Goal: Information Seeking & Learning: Learn about a topic

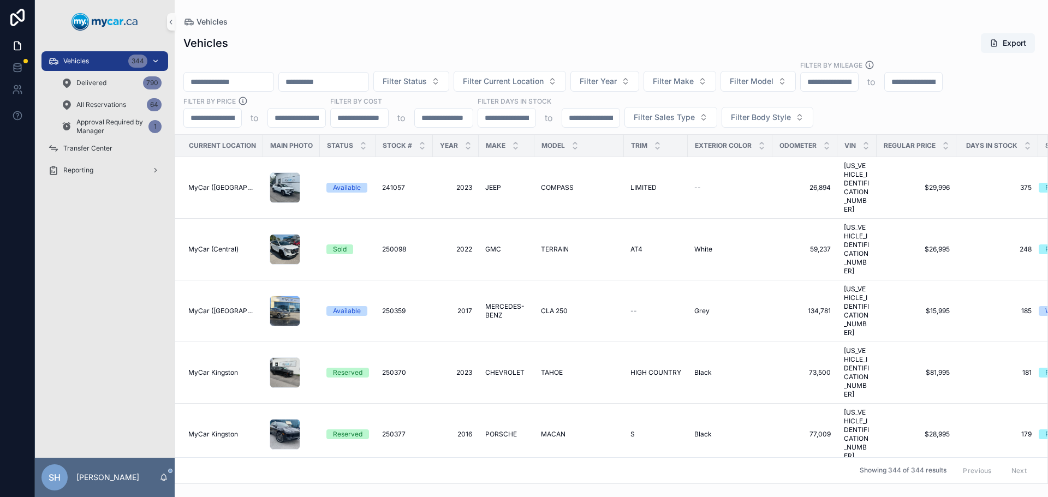
click at [112, 63] on div "Vehicles 344" at bounding box center [105, 60] width 114 height 17
click at [218, 85] on input "scrollable content" at bounding box center [229, 81] width 90 height 15
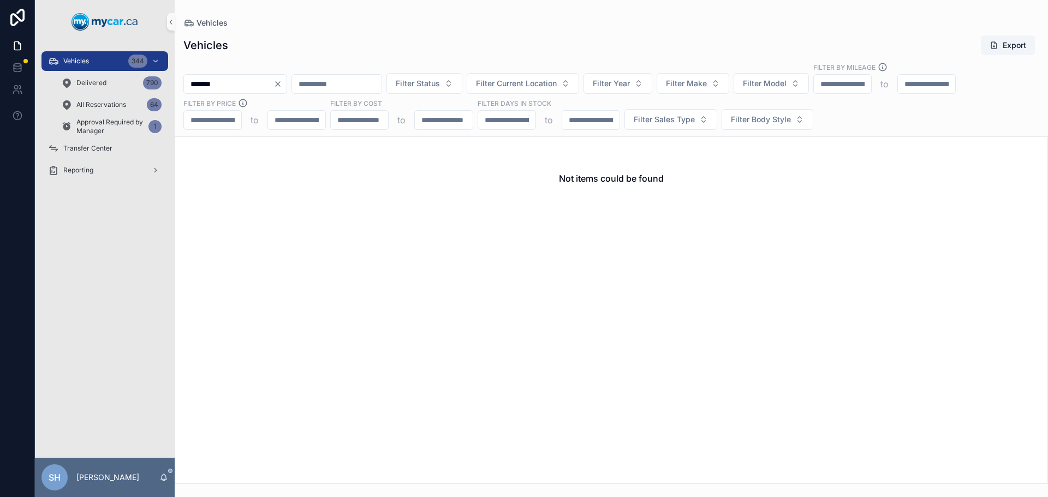
type input "******"
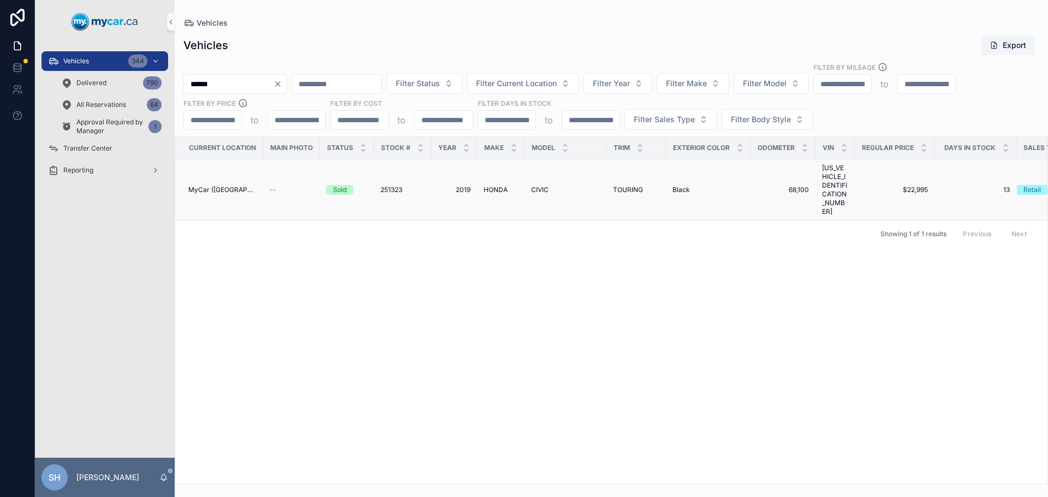
click at [498, 186] on span "HONDA" at bounding box center [496, 190] width 24 height 9
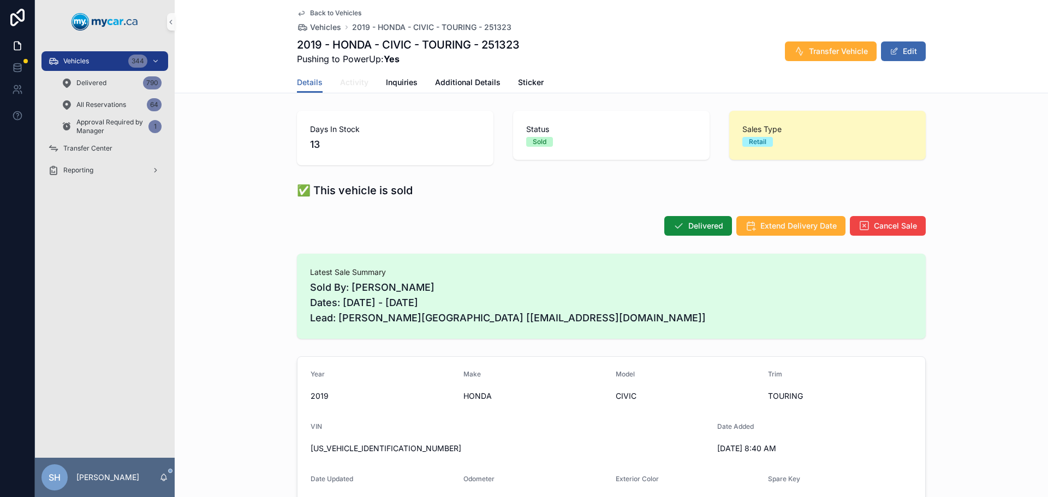
click at [358, 86] on span "Activity" at bounding box center [354, 82] width 28 height 11
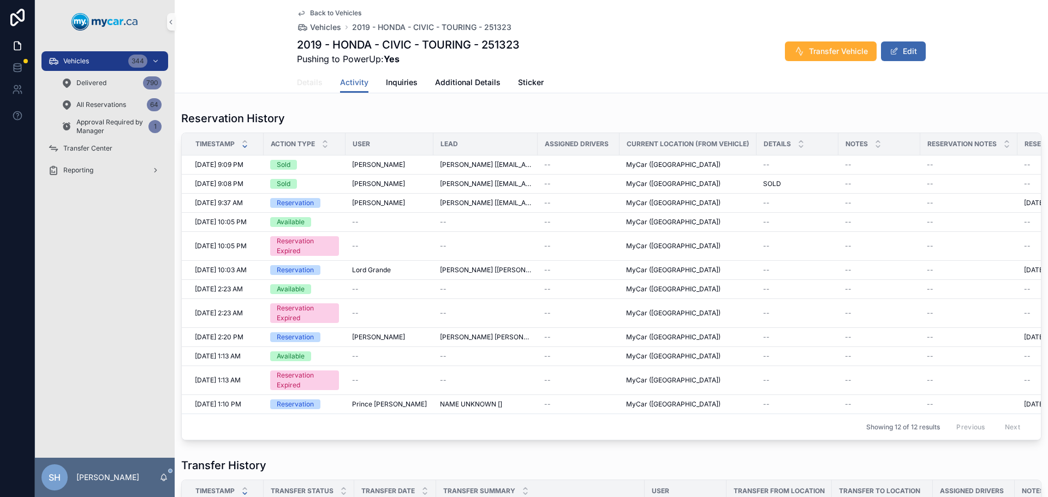
click at [305, 84] on span "Details" at bounding box center [310, 82] width 26 height 11
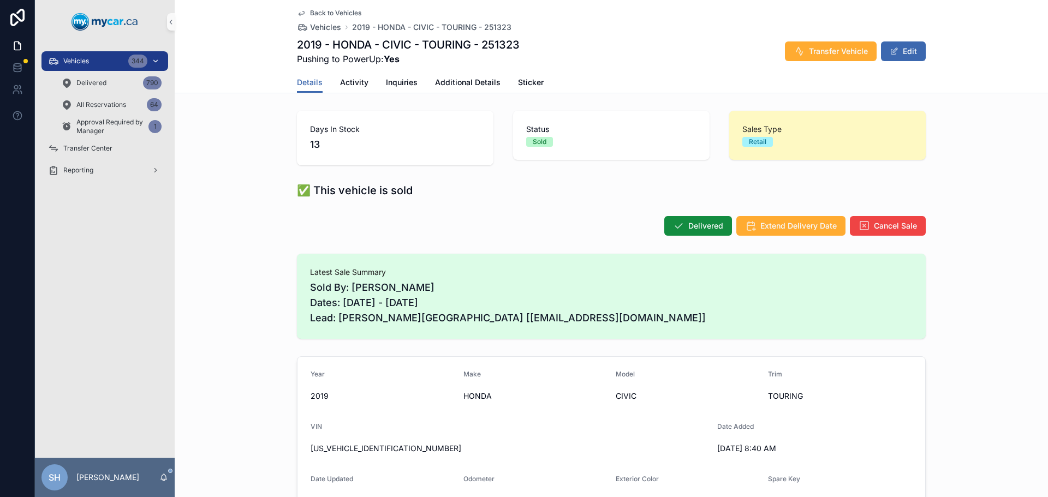
click at [90, 65] on div "Vehicles 344" at bounding box center [105, 60] width 114 height 17
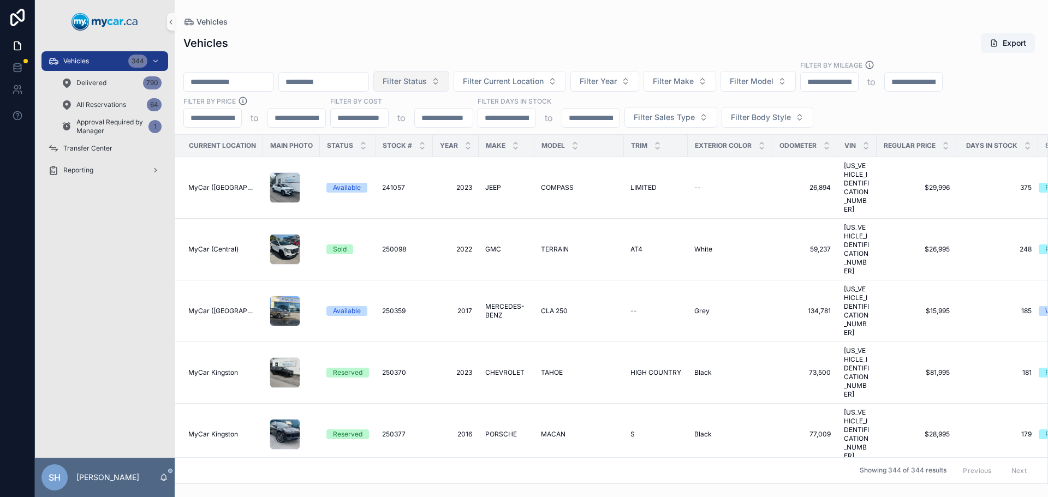
click at [449, 86] on button "Filter Status" at bounding box center [411, 81] width 76 height 21
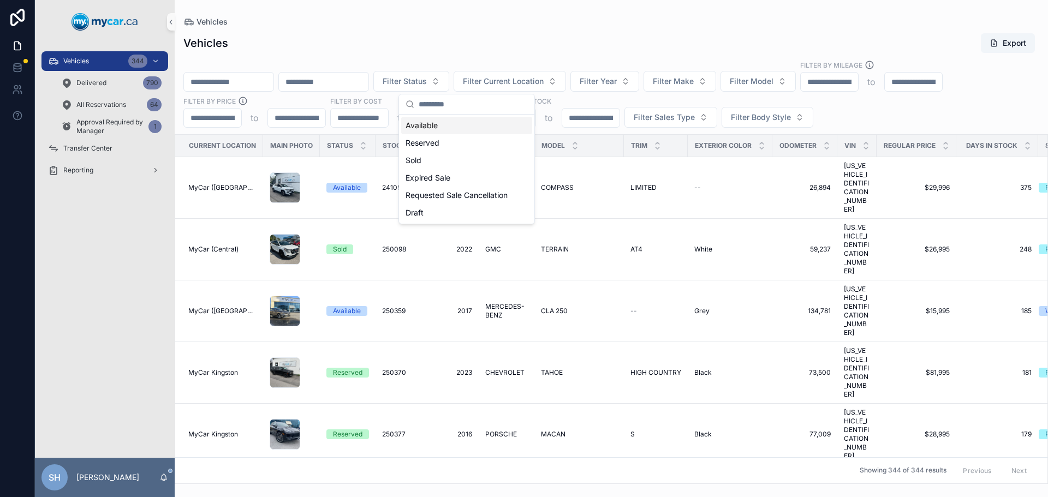
click at [427, 126] on div "Available" at bounding box center [466, 125] width 131 height 17
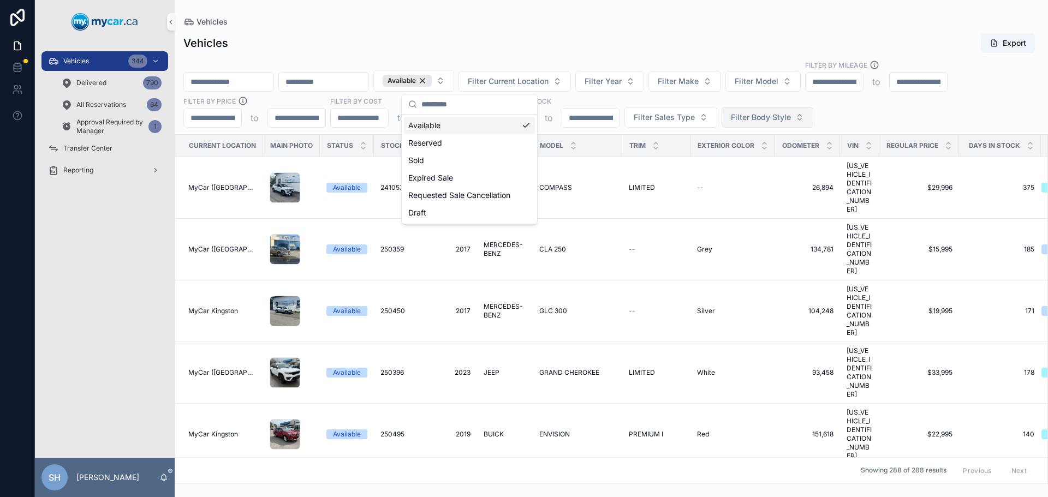
click at [750, 121] on span "Filter Body Style" at bounding box center [761, 117] width 60 height 11
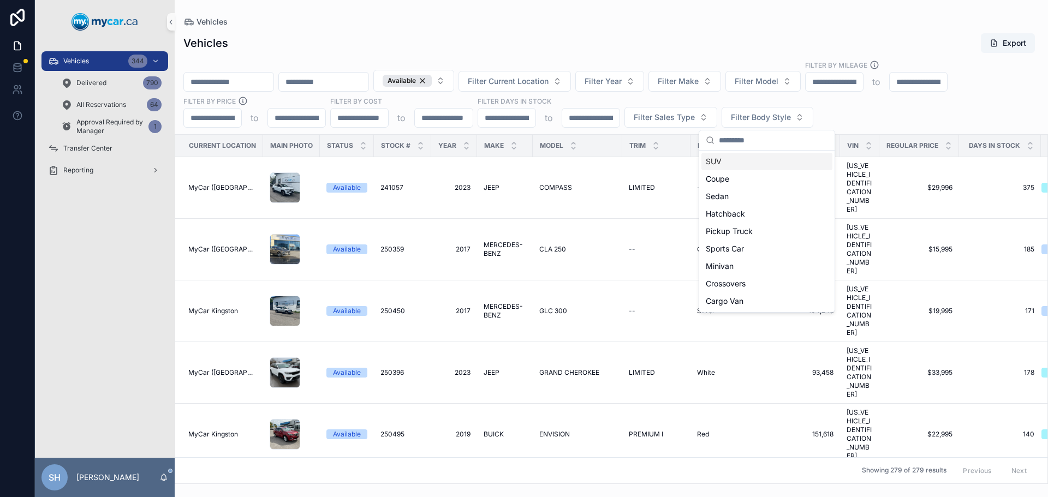
drag, startPoint x: 584, startPoint y: 22, endPoint x: 593, endPoint y: 56, distance: 35.0
click at [585, 22] on div "Vehicles" at bounding box center [611, 21] width 856 height 9
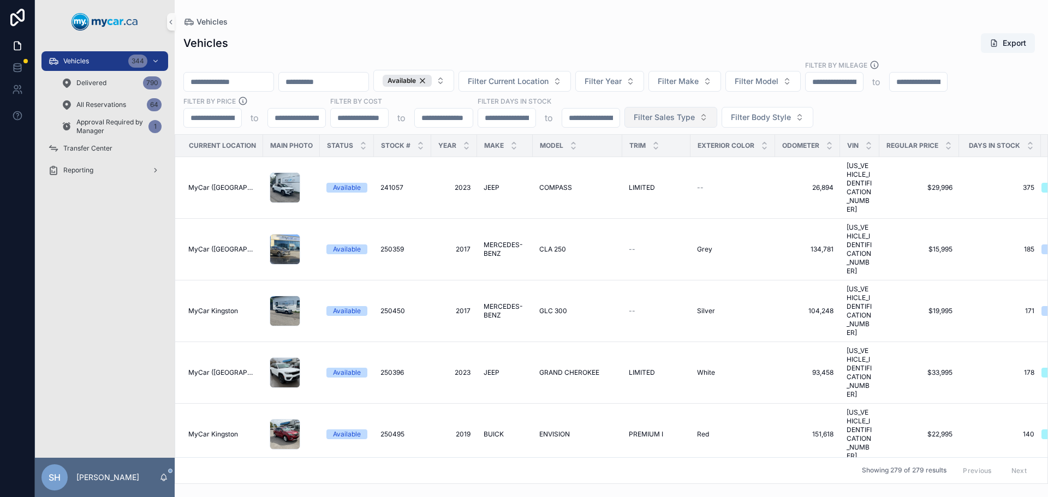
click at [646, 118] on span "Filter Sales Type" at bounding box center [664, 117] width 61 height 11
click at [634, 178] on div "Retail" at bounding box center [670, 178] width 131 height 17
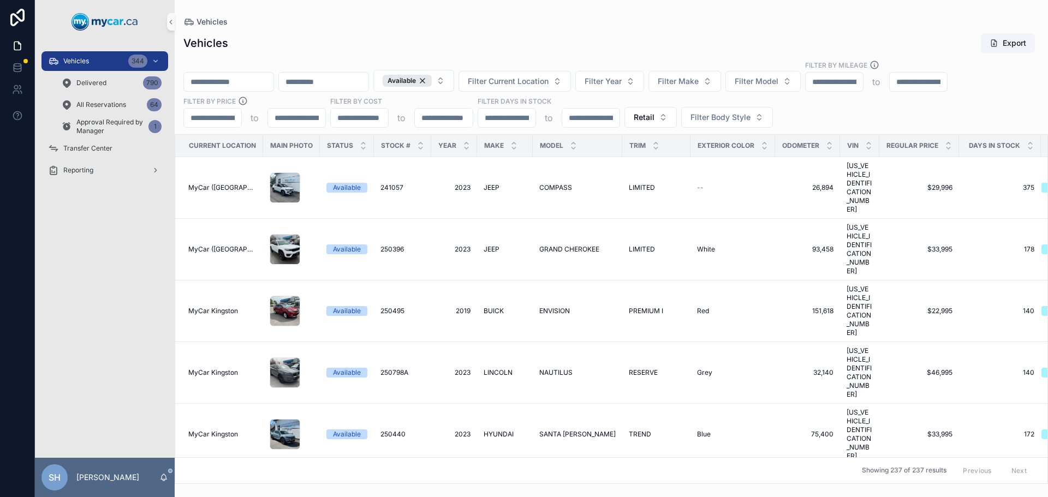
click at [492, 32] on div "Vehicles Export Available Filter Current Location Filter Year Filter Make Filte…" at bounding box center [612, 255] width 874 height 458
click at [235, 81] on input "scrollable content" at bounding box center [229, 81] width 90 height 15
type input "******"
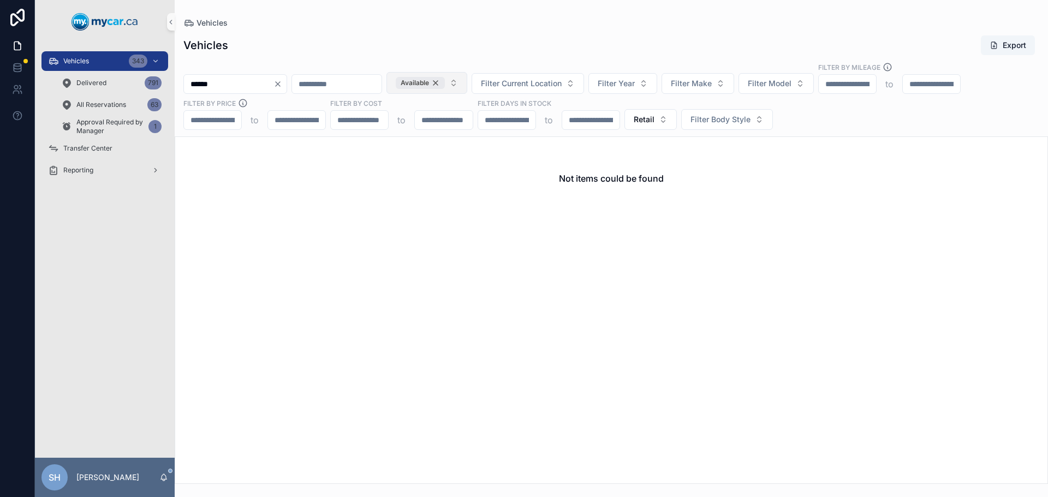
click at [445, 82] on div "Available" at bounding box center [420, 83] width 49 height 12
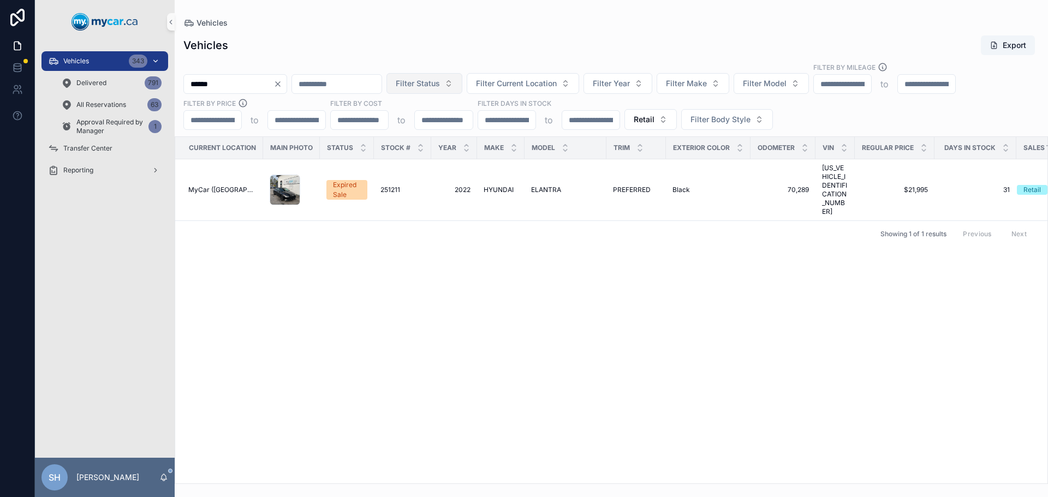
click at [104, 56] on div "Vehicles 343" at bounding box center [105, 60] width 114 height 17
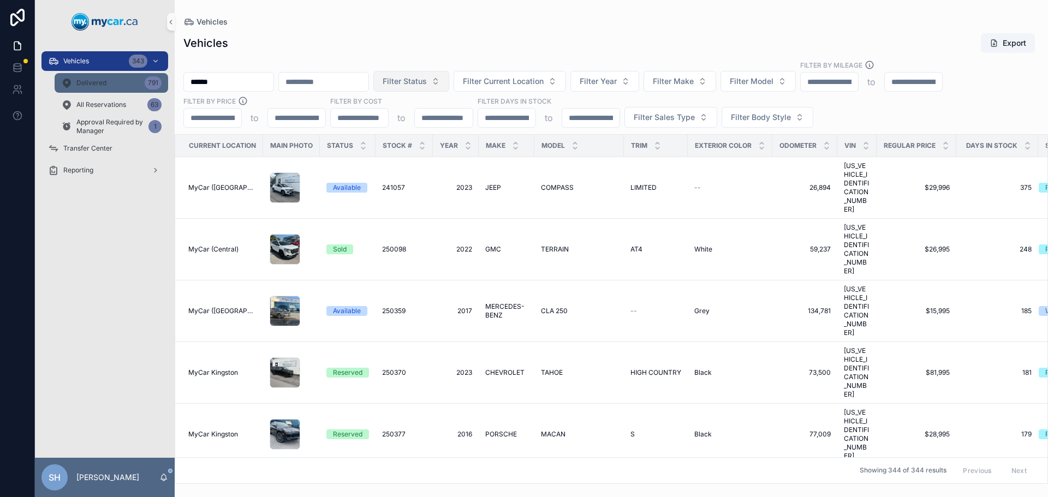
click at [87, 85] on span "Delivered" at bounding box center [91, 83] width 30 height 9
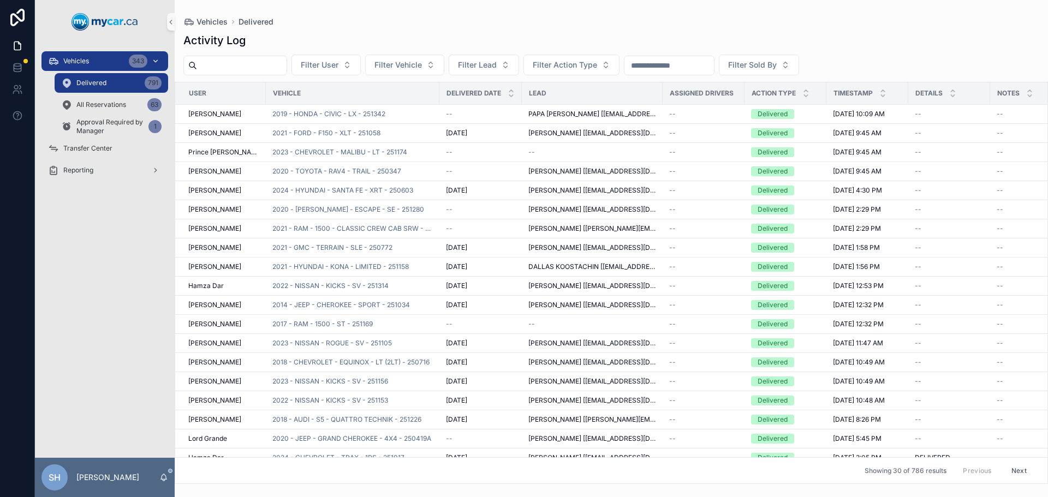
click at [88, 56] on div "Vehicles 343" at bounding box center [105, 60] width 114 height 17
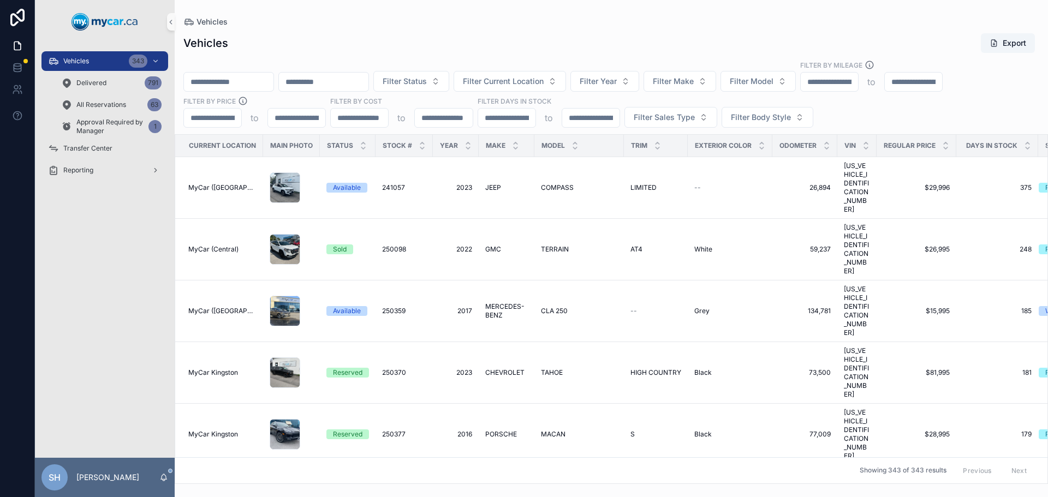
paste input "**********"
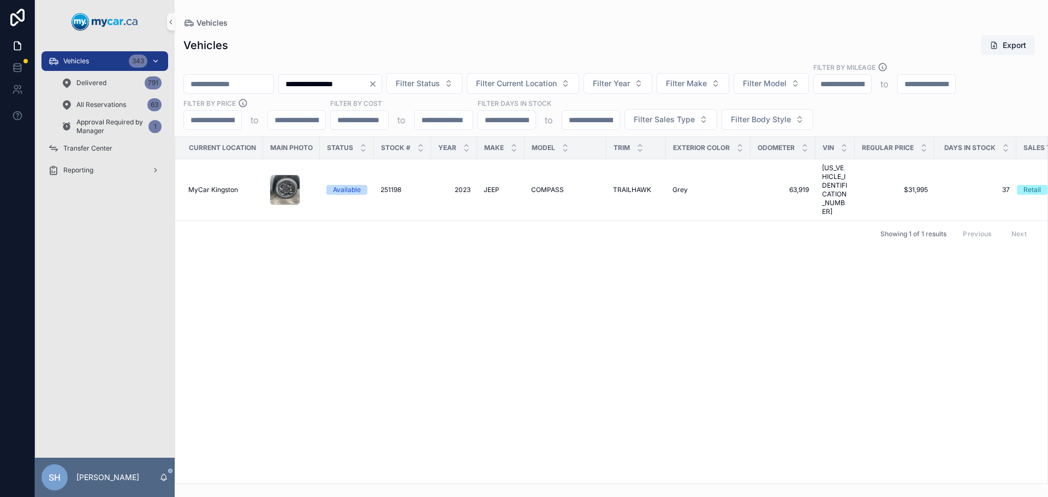
type input "**********"
drag, startPoint x: 84, startPoint y: 62, endPoint x: 274, endPoint y: 0, distance: 200.3
click at [83, 62] on span "Vehicles" at bounding box center [76, 61] width 26 height 9
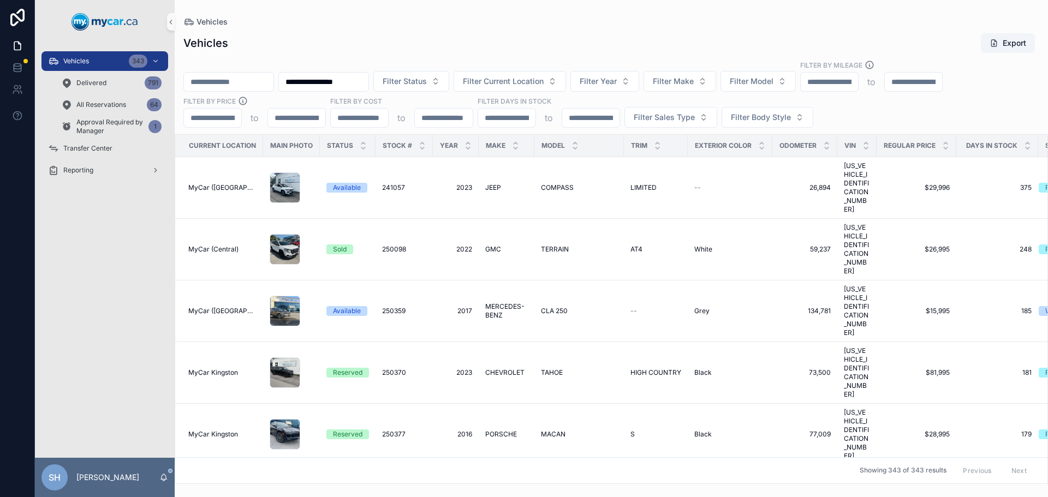
click at [206, 88] on input "scrollable content" at bounding box center [229, 81] width 90 height 15
click at [103, 60] on div "Vehicles 343" at bounding box center [105, 60] width 114 height 17
drag, startPoint x: 103, startPoint y: 81, endPoint x: 100, endPoint y: 66, distance: 16.2
click at [103, 81] on span "Delivered" at bounding box center [91, 83] width 30 height 9
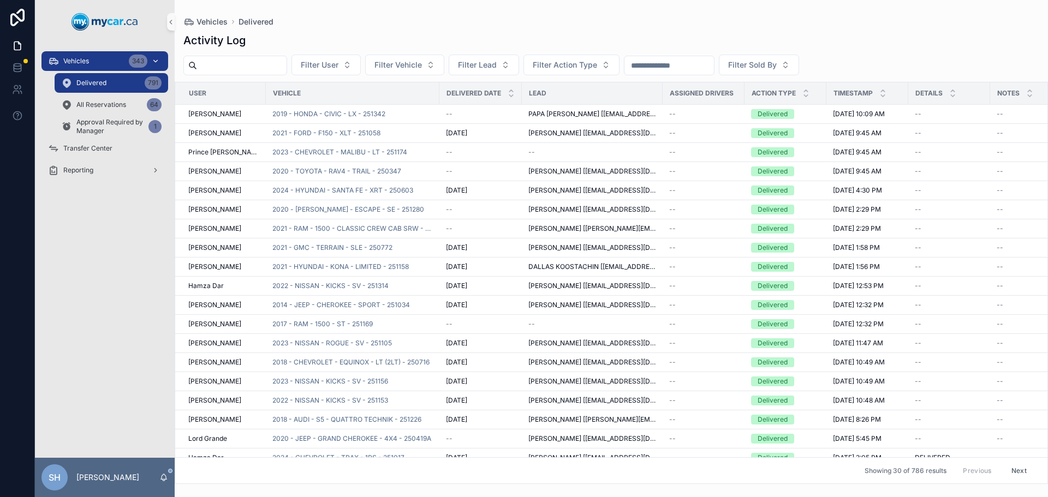
click at [102, 57] on div "Vehicles 343" at bounding box center [105, 60] width 114 height 17
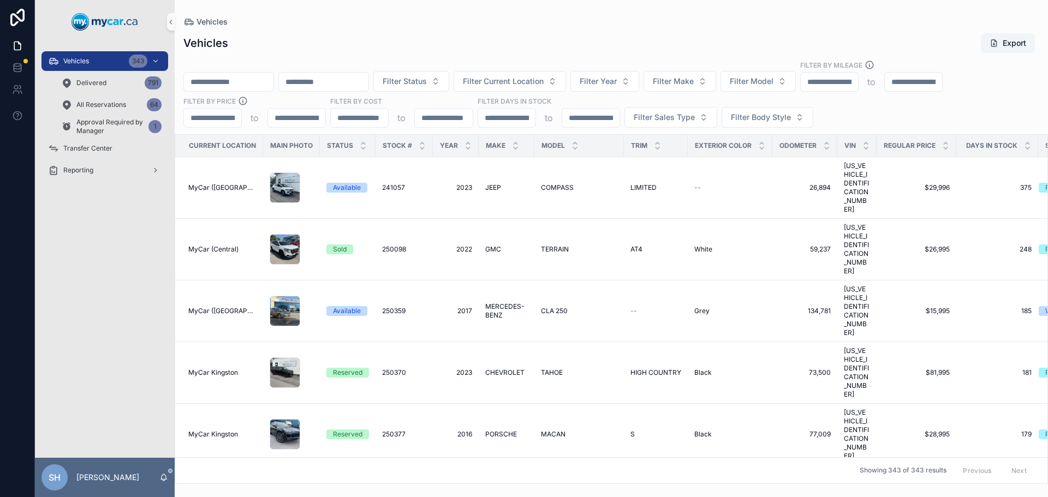
click at [242, 86] on input "scrollable content" at bounding box center [229, 81] width 90 height 15
type input "******"
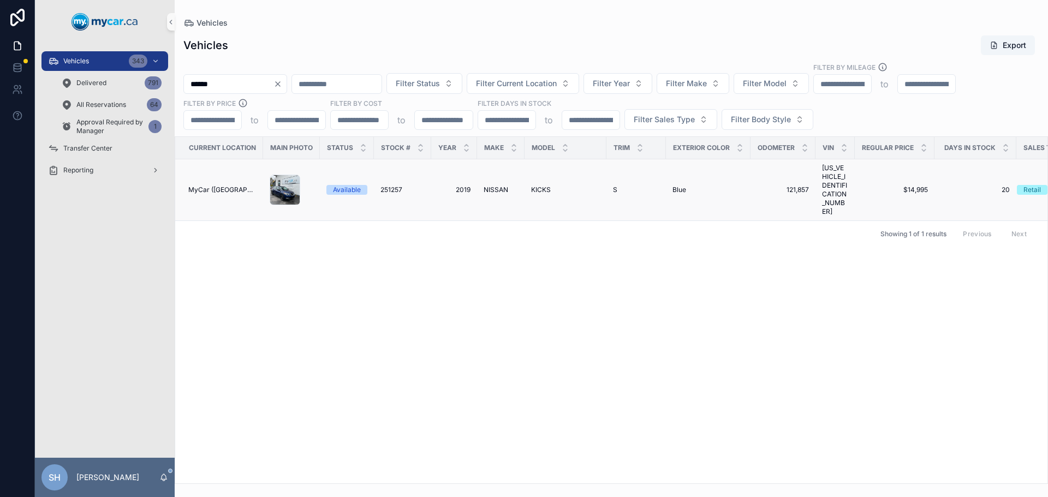
click at [544, 186] on span "KICKS" at bounding box center [541, 190] width 20 height 9
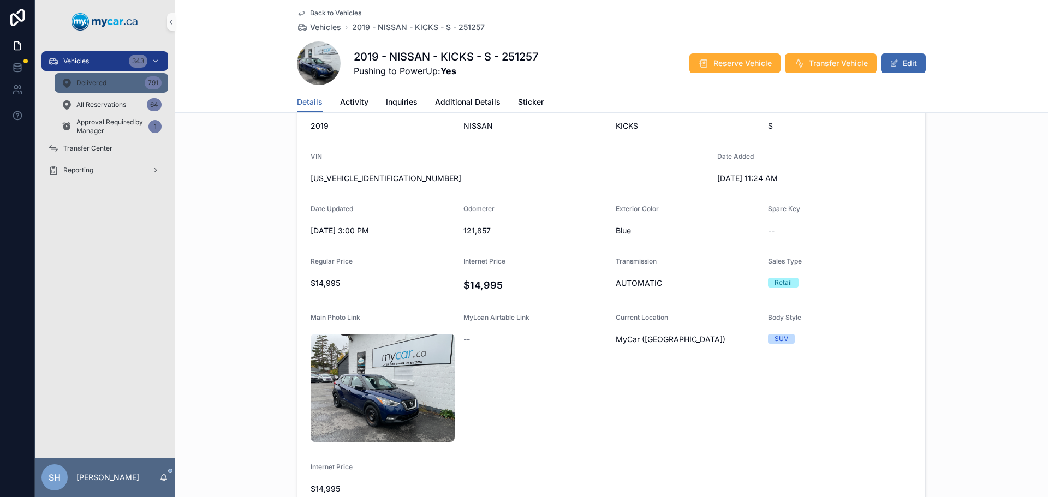
scroll to position [109, 0]
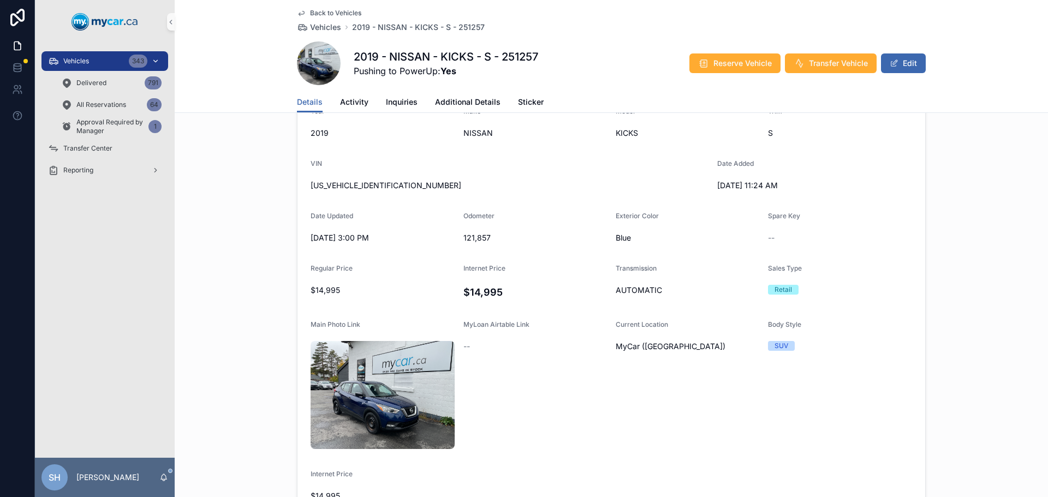
click at [93, 64] on div "Vehicles 343" at bounding box center [105, 60] width 114 height 17
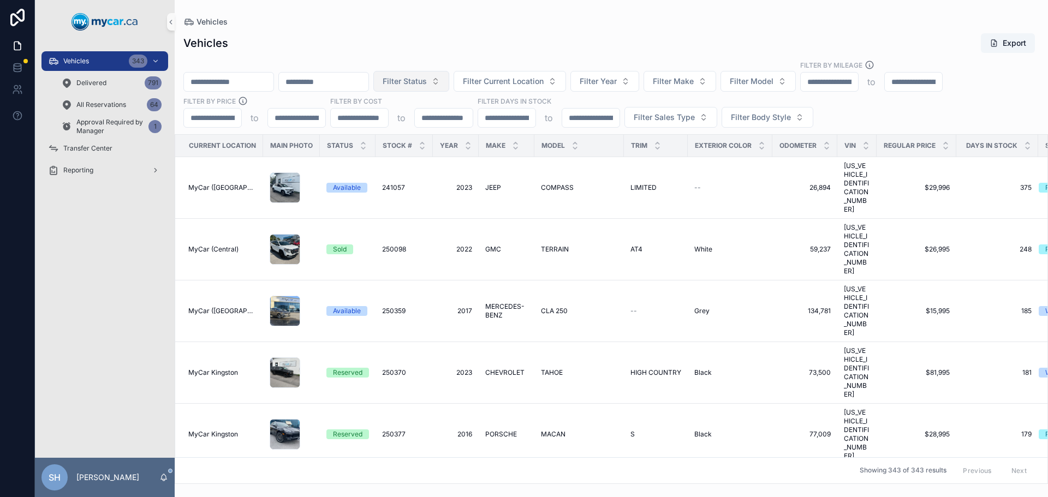
click at [427, 80] on span "Filter Status" at bounding box center [405, 81] width 44 height 11
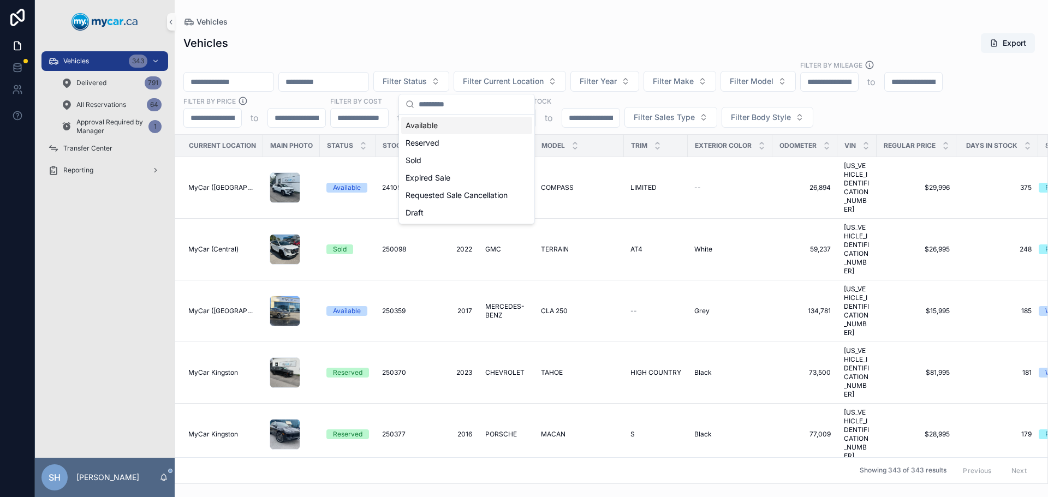
click at [430, 124] on div "Available" at bounding box center [466, 125] width 131 height 17
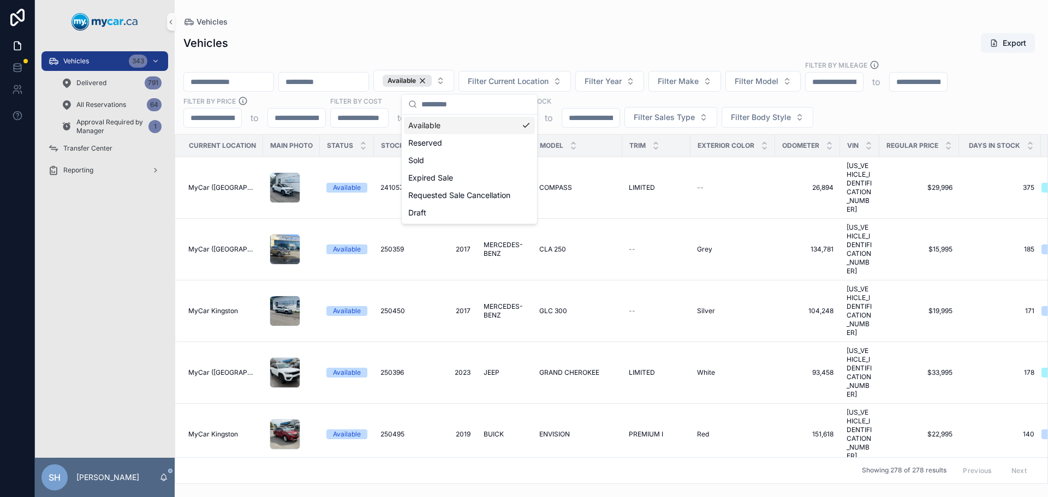
click at [710, 34] on div "Vehicles Export" at bounding box center [611, 43] width 856 height 21
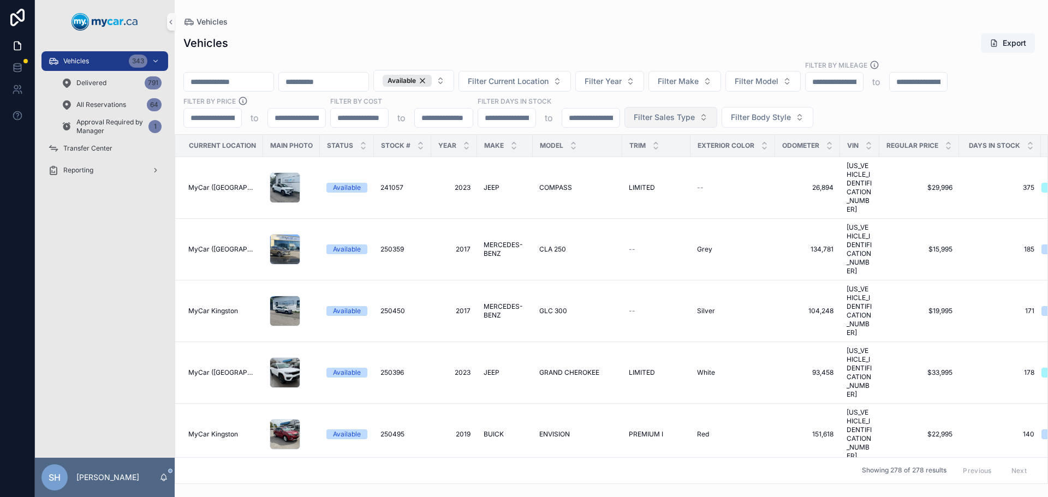
click at [665, 116] on span "Filter Sales Type" at bounding box center [664, 117] width 61 height 11
click at [632, 161] on div "Wholesale" at bounding box center [670, 161] width 131 height 17
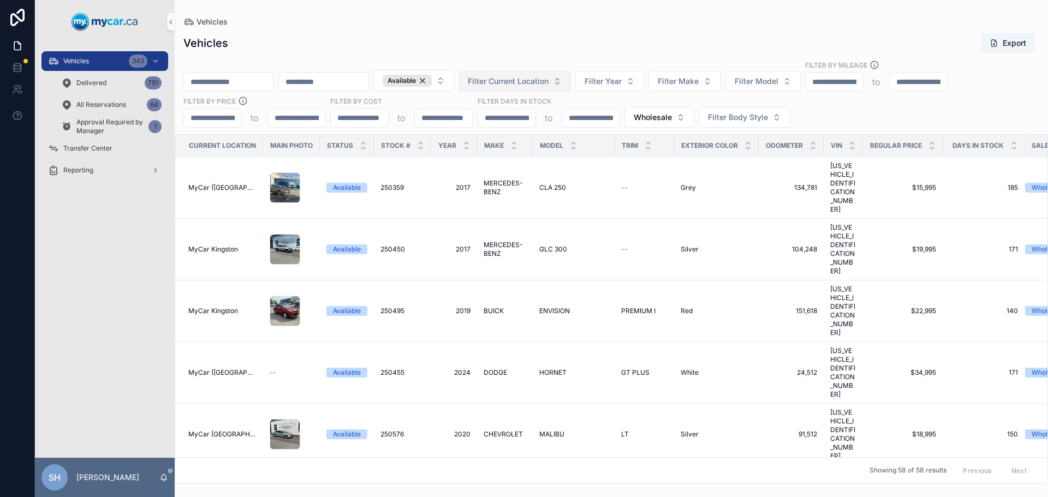
click at [549, 78] on span "Filter Current Location" at bounding box center [508, 81] width 81 height 11
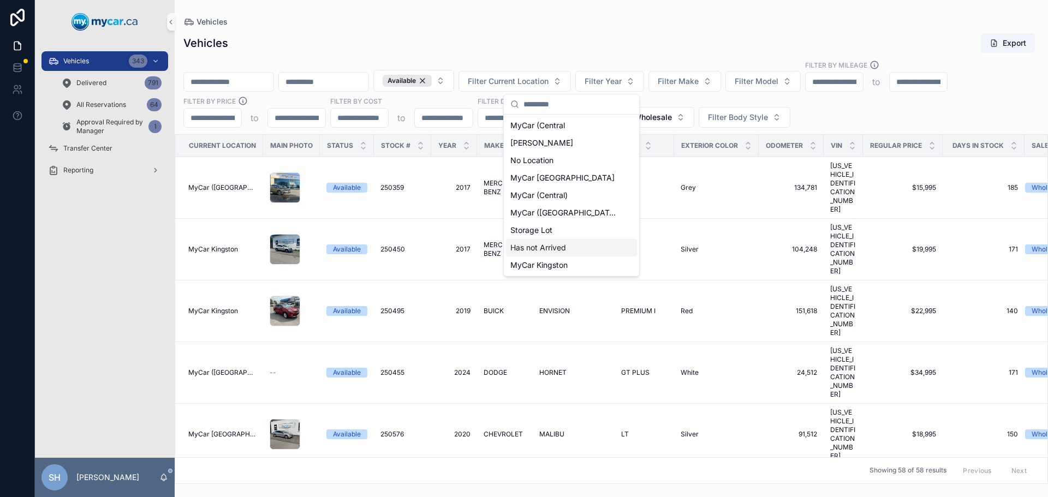
scroll to position [55, 0]
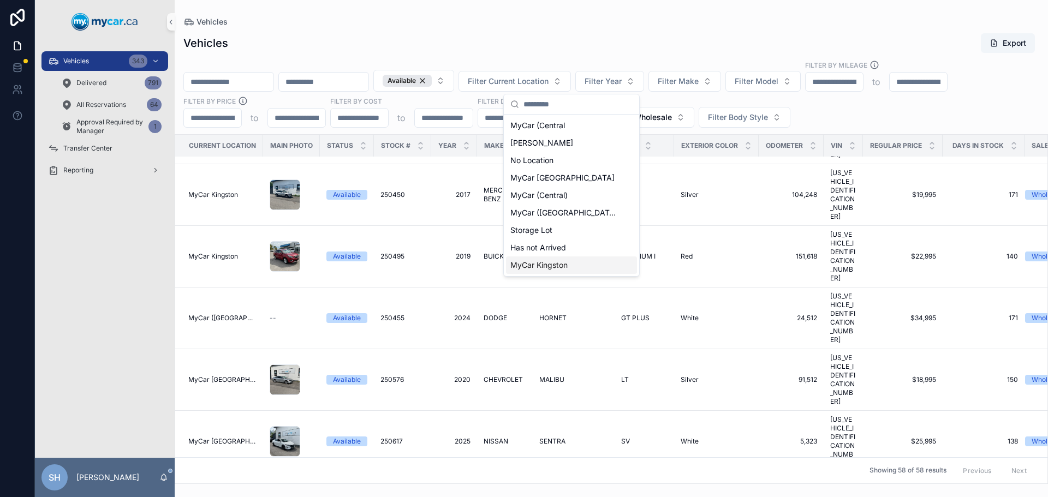
click at [552, 263] on span "MyCar Kingston" at bounding box center [538, 265] width 57 height 11
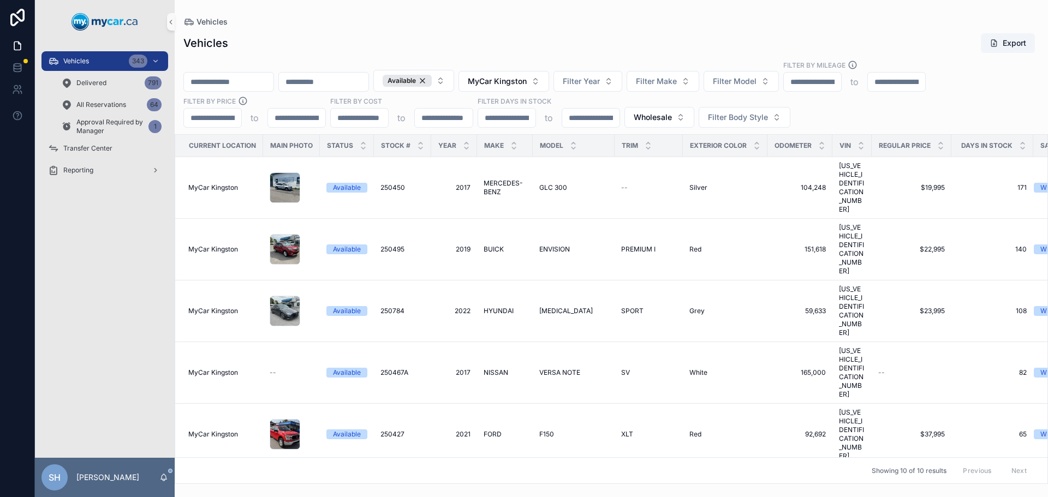
click at [508, 27] on div "Vehicles Export Available MyCar Kingston Filter Year Filter Make Filter Model F…" at bounding box center [612, 255] width 874 height 458
click at [540, 74] on button "MyCar Kingston" at bounding box center [504, 81] width 91 height 21
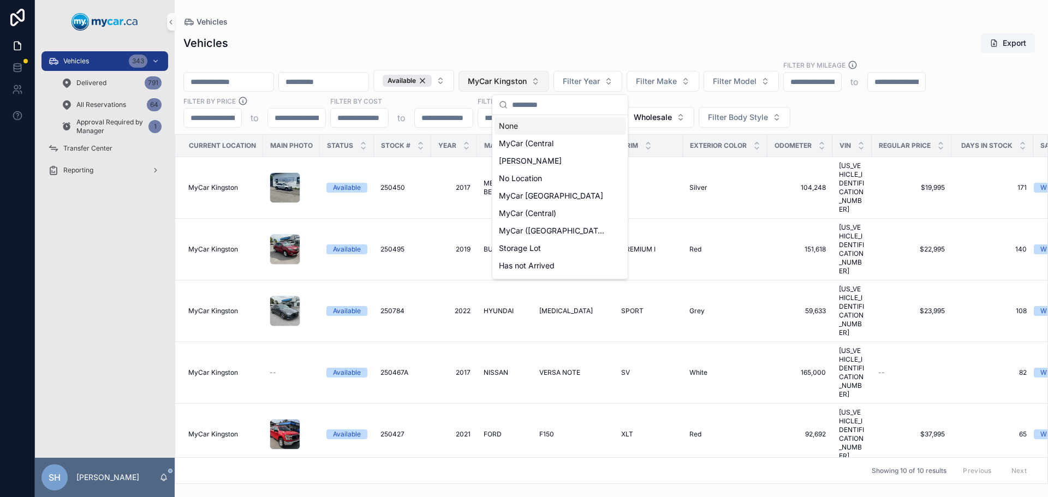
click at [527, 80] on span "MyCar Kingston" at bounding box center [497, 81] width 59 height 11
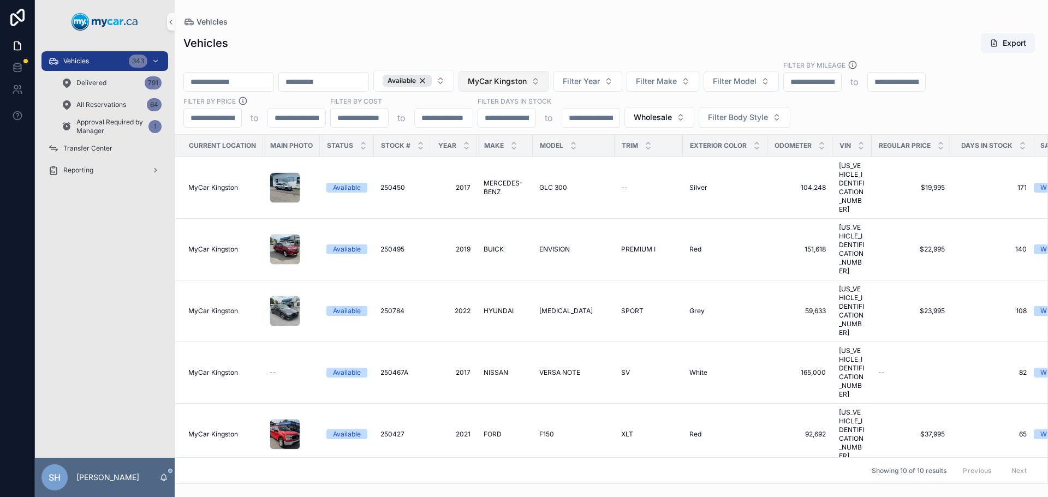
click at [531, 87] on button "MyCar Kingston" at bounding box center [504, 81] width 91 height 21
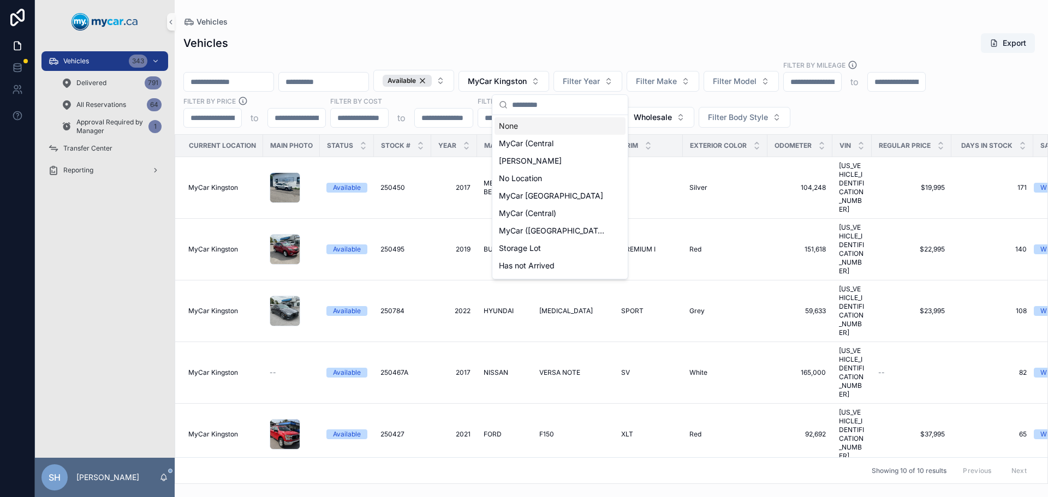
click at [507, 126] on div "None" at bounding box center [560, 125] width 131 height 17
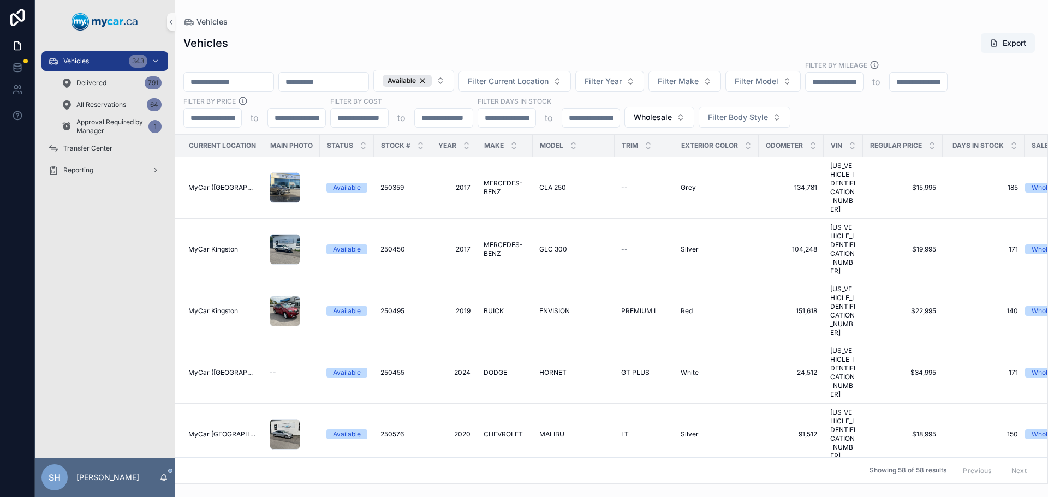
click at [521, 22] on div "Vehicles" at bounding box center [611, 21] width 856 height 9
click at [497, 29] on div "Vehicles Export Available Filter Current Location Filter Year Filter Make Filte…" at bounding box center [612, 255] width 874 height 458
